Goal: Information Seeking & Learning: Learn about a topic

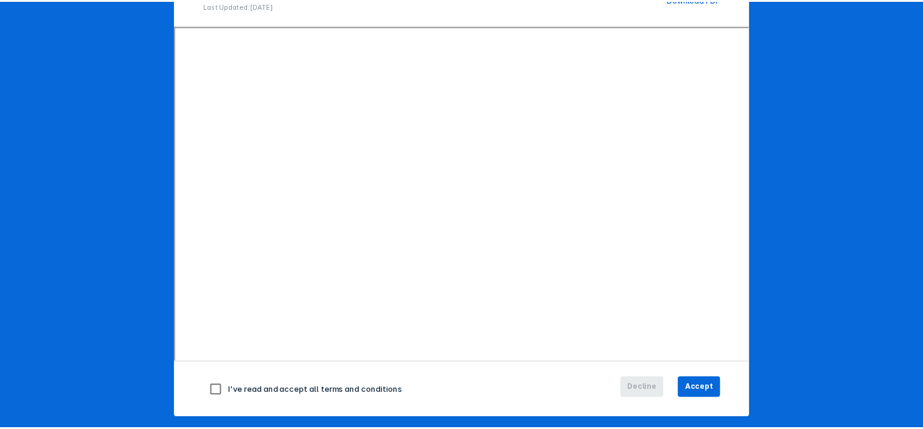
scroll to position [149, 0]
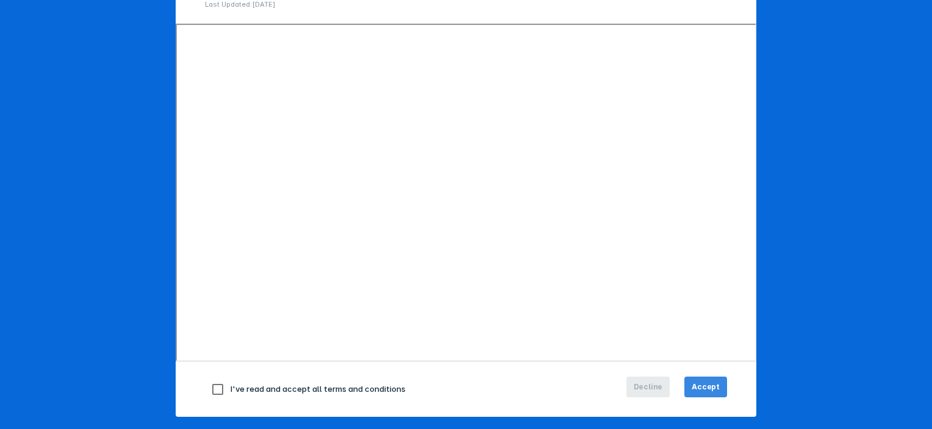
click at [711, 385] on span "Accept" at bounding box center [706, 387] width 28 height 11
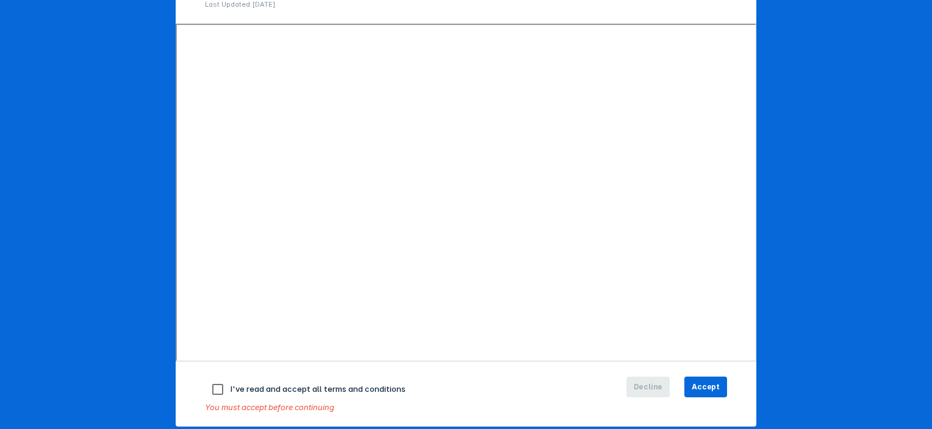
click at [207, 390] on input "checkbox" at bounding box center [218, 390] width 26 height 26
checkbox input "true"
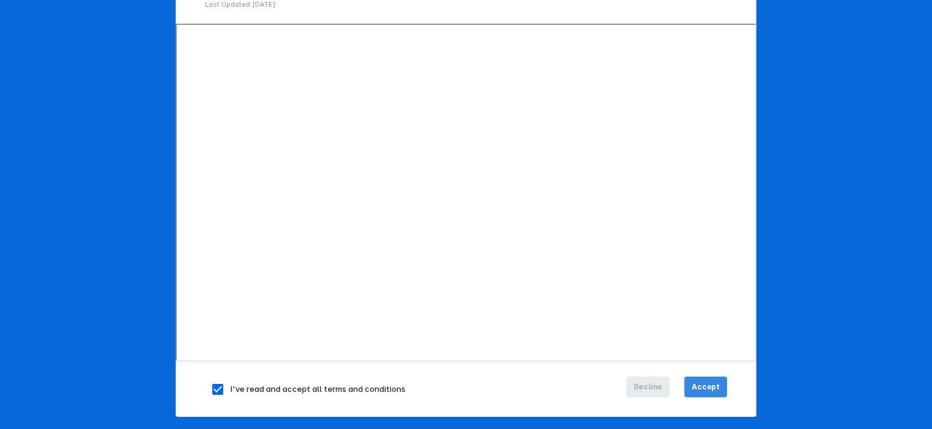
click at [694, 384] on span "Accept" at bounding box center [706, 387] width 28 height 11
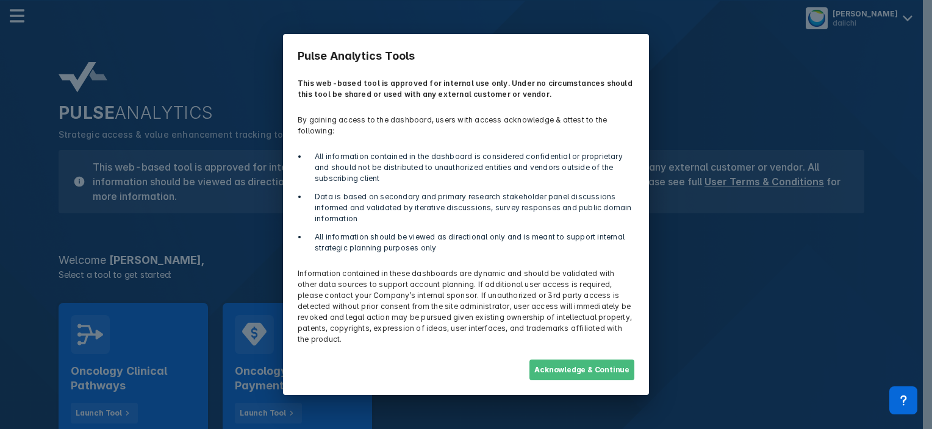
click at [556, 360] on button "Acknowledge & Continue" at bounding box center [581, 370] width 105 height 21
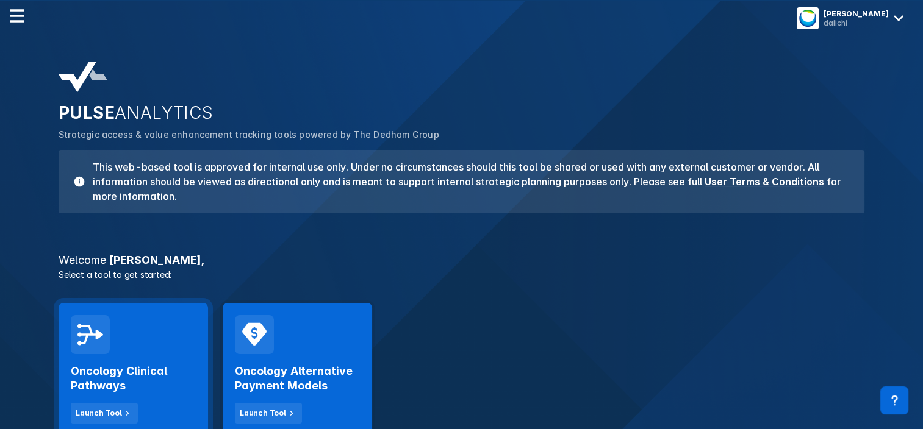
click at [132, 382] on h2 "Oncology Clinical Pathways" at bounding box center [133, 378] width 125 height 29
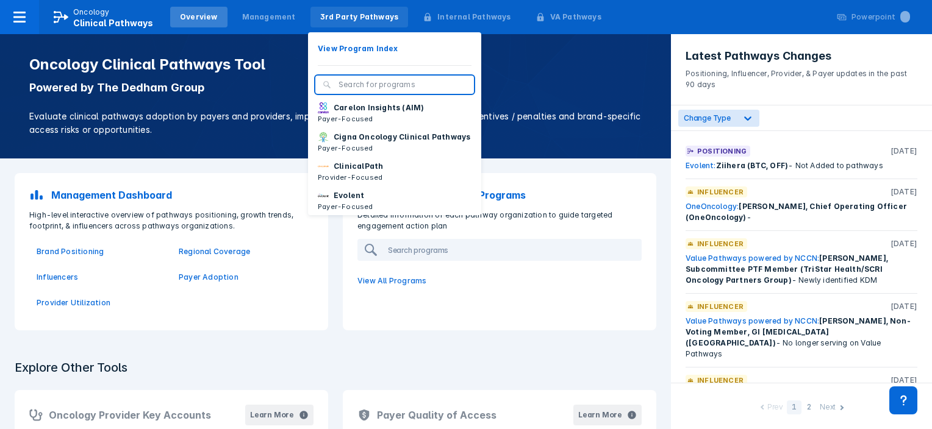
click at [329, 18] on div "3rd Party Pathways" at bounding box center [359, 17] width 79 height 11
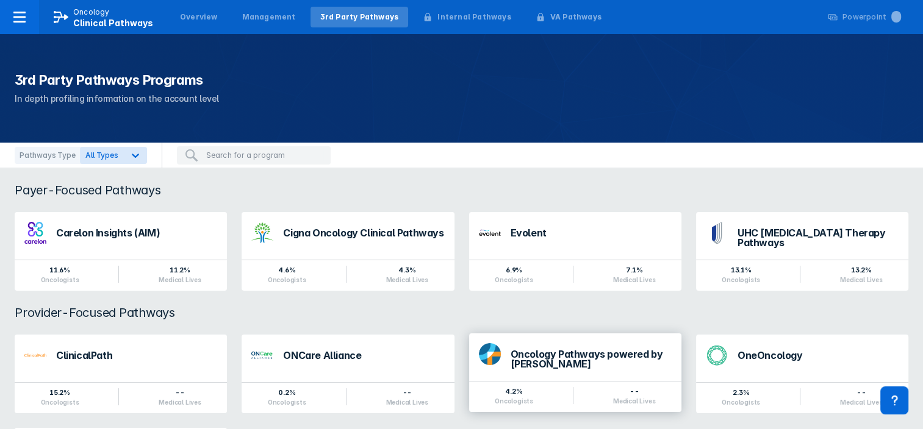
click at [564, 350] on div "Oncology Pathways powered by [PERSON_NAME]" at bounding box center [591, 360] width 161 height 20
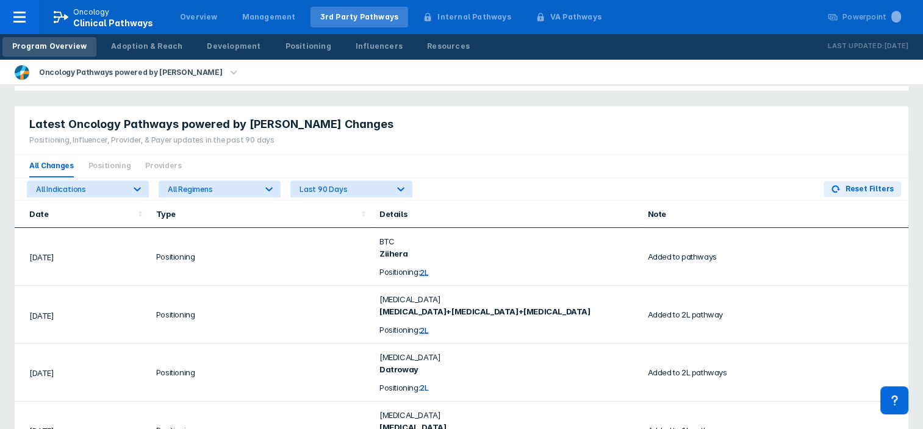
scroll to position [548, 0]
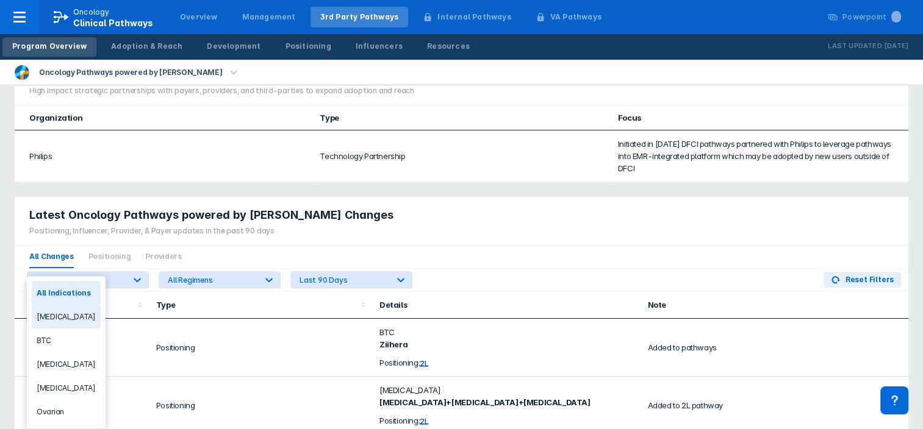
click at [83, 314] on div "[MEDICAL_DATA]" at bounding box center [66, 317] width 69 height 24
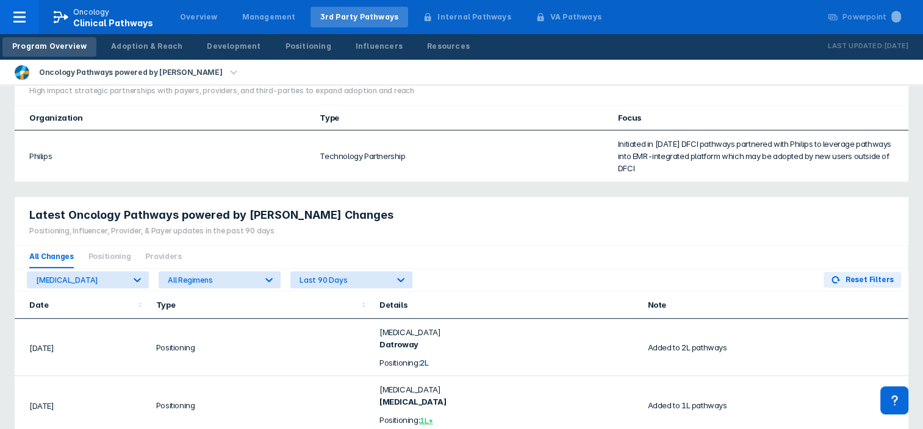
click at [427, 357] on span "2L" at bounding box center [424, 362] width 9 height 10
click at [425, 357] on span "2L" at bounding box center [424, 362] width 9 height 10
click at [674, 329] on td "Added to 2L pathways" at bounding box center [774, 347] width 268 height 57
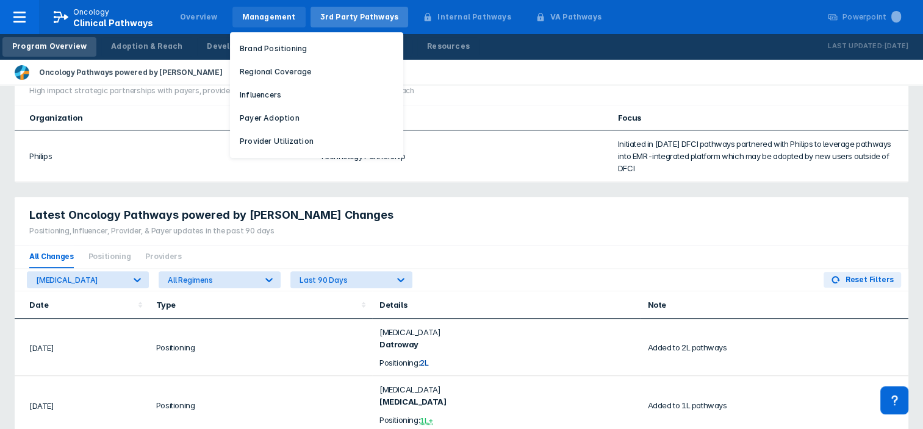
click at [242, 14] on div "Management" at bounding box center [269, 17] width 54 height 11
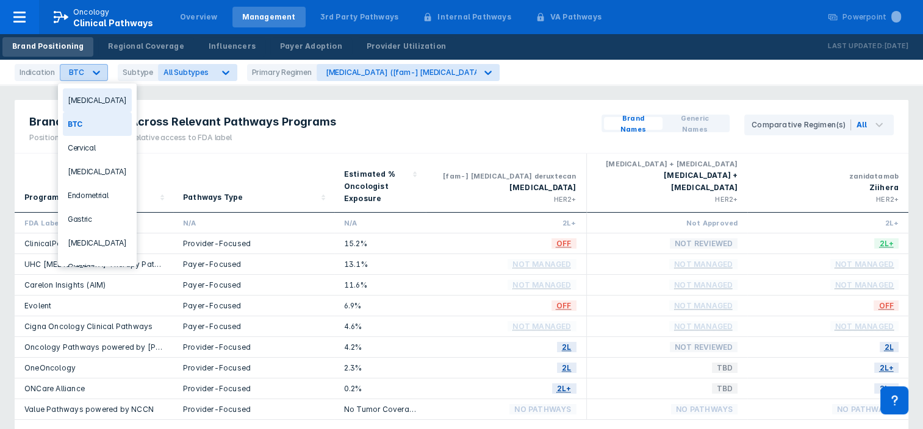
click at [98, 73] on icon at bounding box center [96, 72] width 12 height 12
click at [80, 100] on div "[MEDICAL_DATA]" at bounding box center [97, 100] width 69 height 24
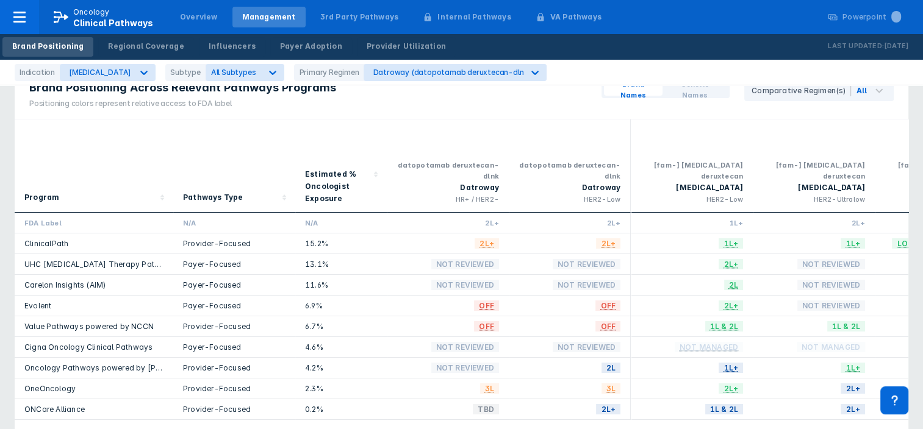
scroll to position [61, 0]
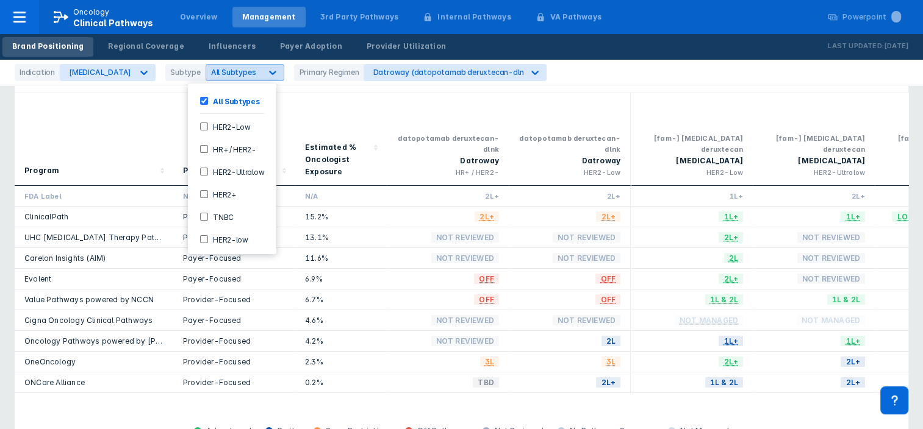
click at [270, 72] on icon at bounding box center [273, 73] width 7 height 4
click at [200, 151] on HER2--checkbox "HR+ / HER2-" at bounding box center [204, 149] width 8 height 8
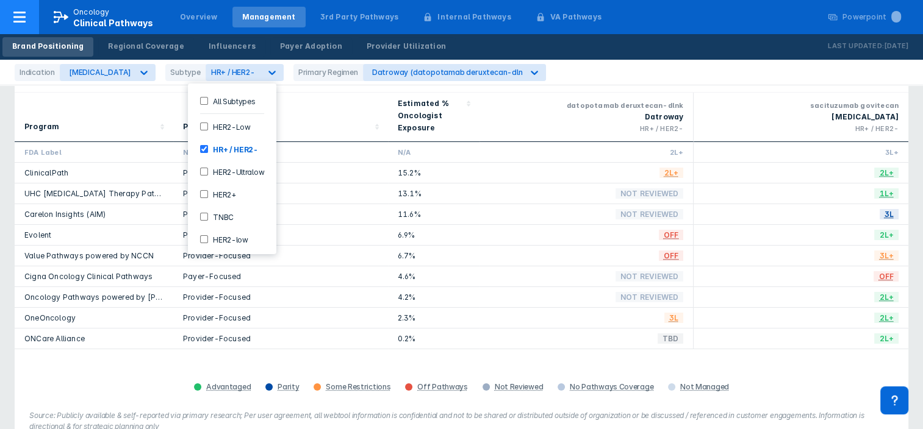
scroll to position [608, 0]
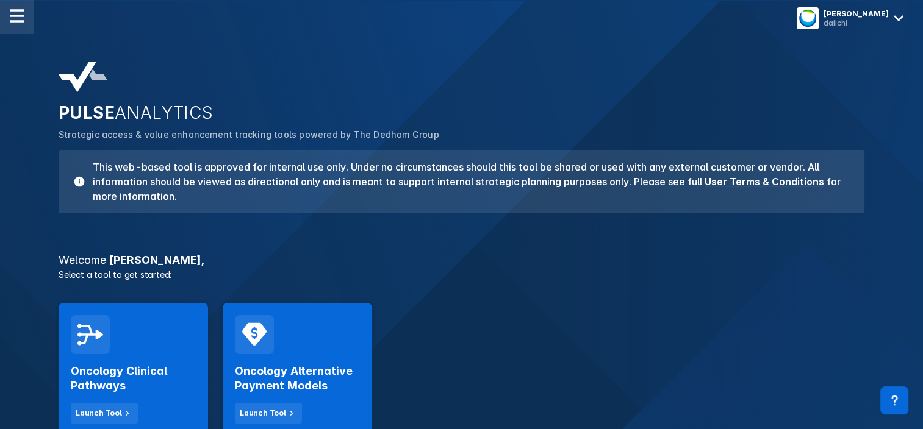
click at [20, 21] on img at bounding box center [17, 16] width 15 height 15
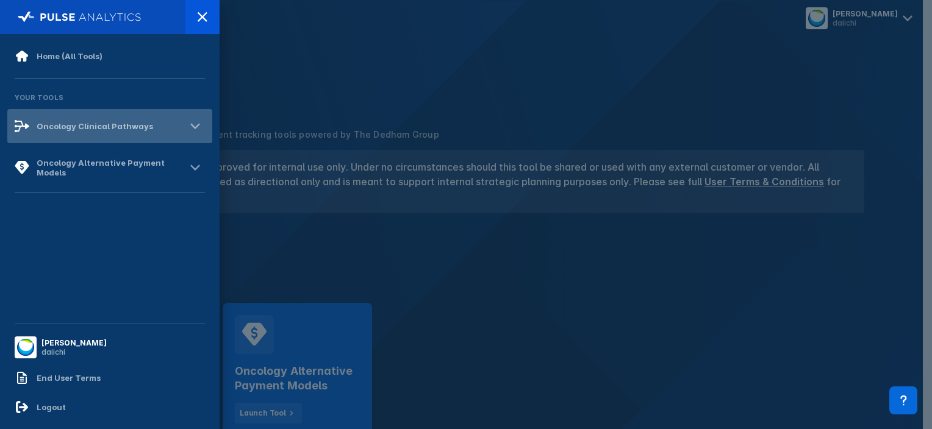
click at [203, 121] on icon at bounding box center [195, 127] width 20 height 20
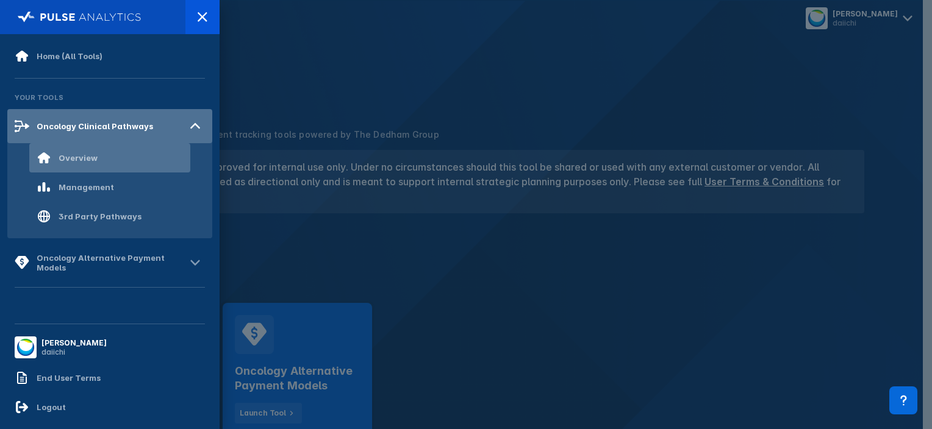
click at [83, 154] on div "Overview" at bounding box center [78, 158] width 39 height 10
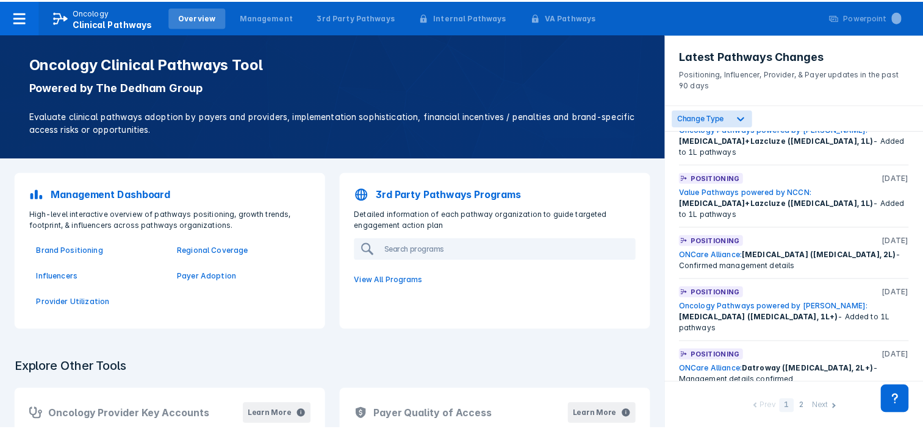
scroll to position [1159, 0]
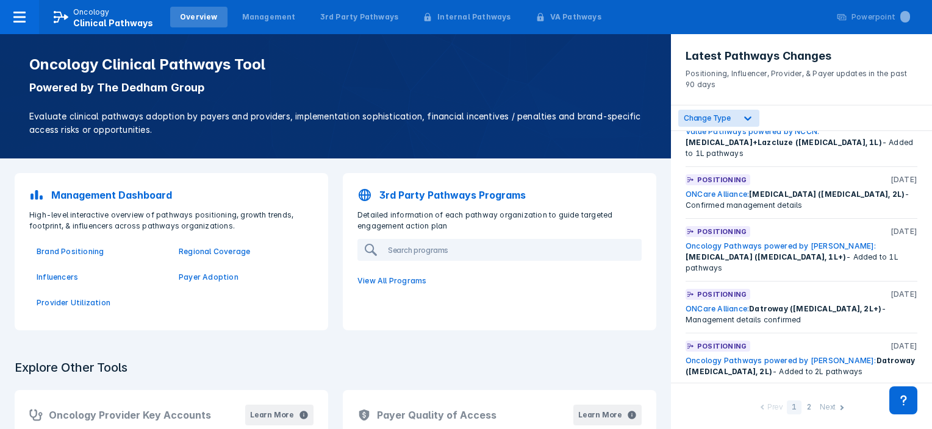
click at [797, 356] on link "Oncology Pathways powered by [PERSON_NAME]:" at bounding box center [781, 360] width 191 height 9
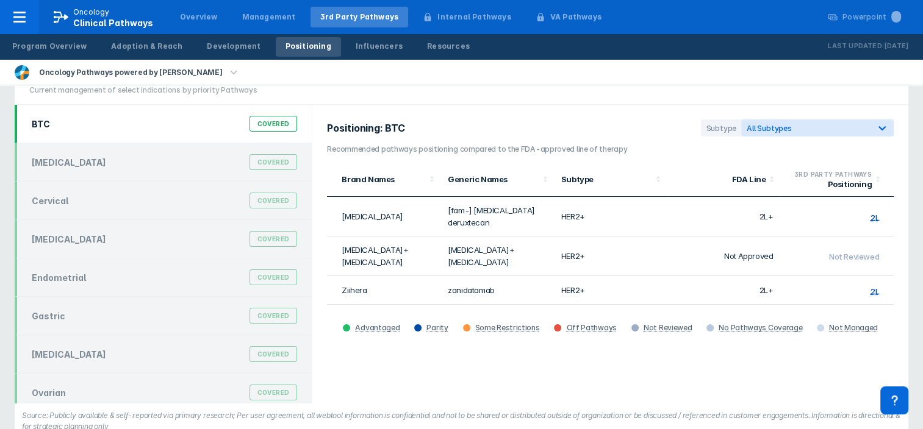
scroll to position [61, 0]
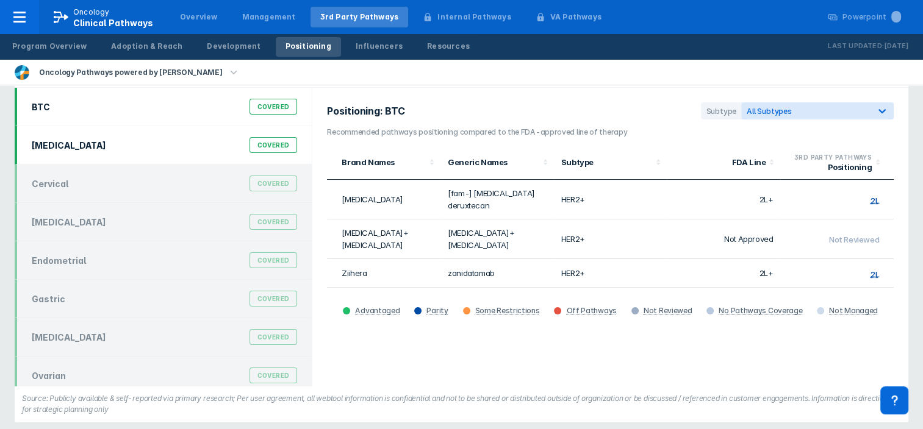
click at [110, 151] on div "[MEDICAL_DATA] Covered" at bounding box center [164, 145] width 280 height 23
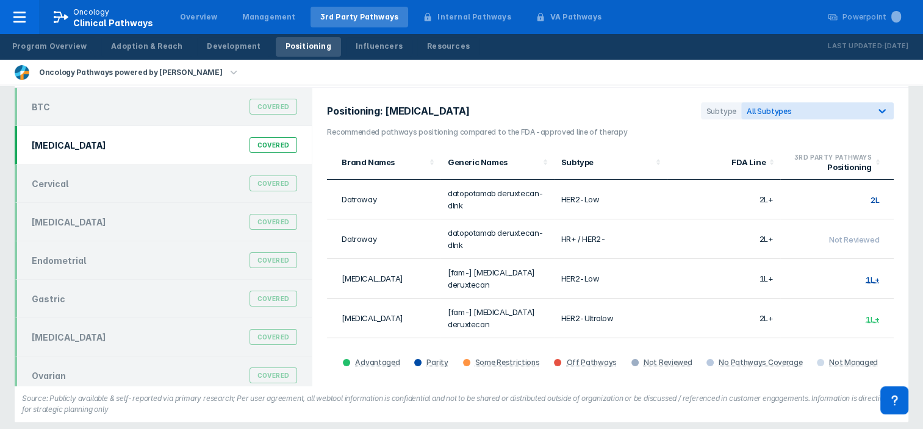
click at [870, 199] on span "2L" at bounding box center [874, 200] width 9 height 10
click at [870, 195] on span "2L" at bounding box center [874, 200] width 9 height 10
click at [864, 195] on td "2L" at bounding box center [836, 200] width 113 height 40
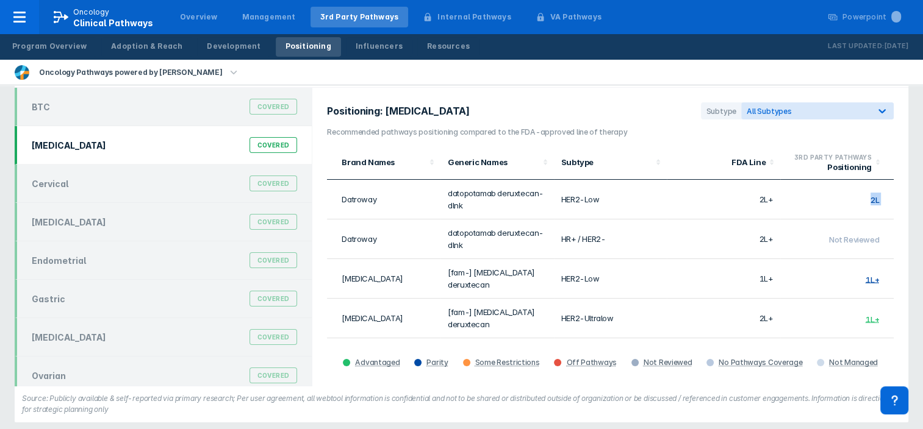
click at [820, 205] on td "2L" at bounding box center [836, 200] width 113 height 40
